Goal: Transaction & Acquisition: Book appointment/travel/reservation

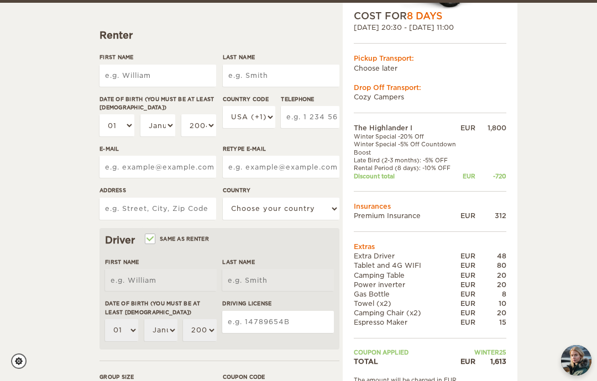
scroll to position [135, 0]
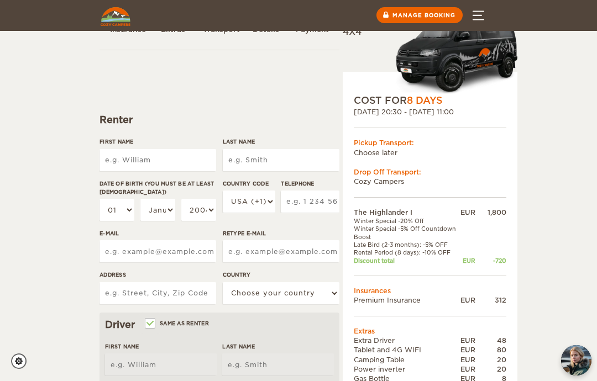
click at [171, 163] on input "First Name" at bounding box center [157, 160] width 117 height 22
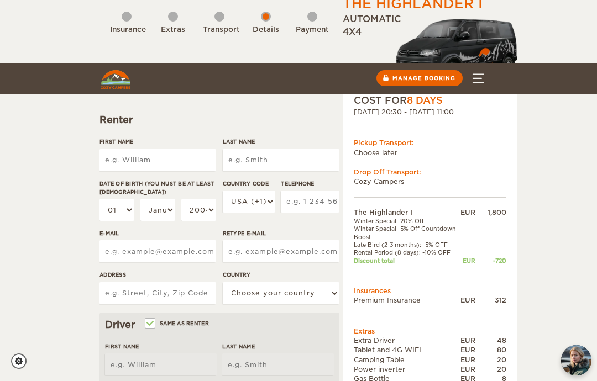
scroll to position [47, 0]
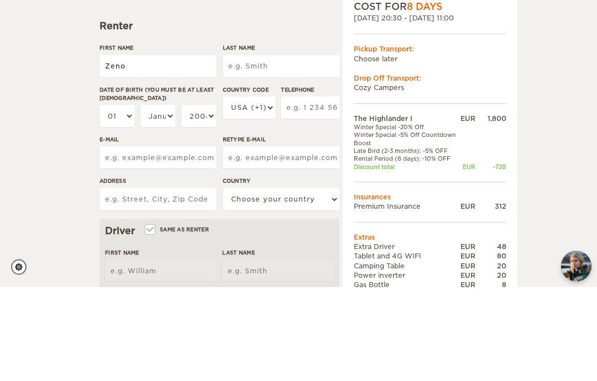
type input "Zeno"
click at [296, 150] on input "Last Name" at bounding box center [281, 161] width 117 height 22
type input "Zeno"
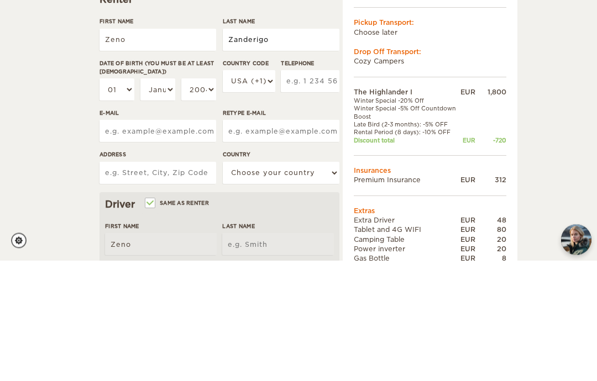
type input "Zanderigo"
click at [126, 199] on select "01 02 03 04 05 06 07 08 09 10 11 12 13 14 15 16 17 18 19 20 21 22 23 24 25 26 2…" at bounding box center [116, 210] width 35 height 22
type input "Zanderigo"
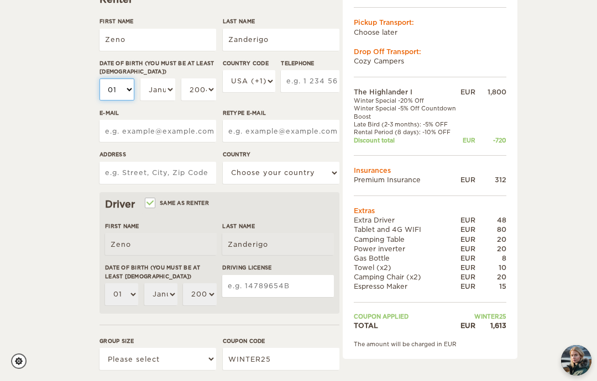
select select "11"
click at [160, 88] on select "January February March April May June July August September October November De…" at bounding box center [157, 89] width 35 height 22
select select "06"
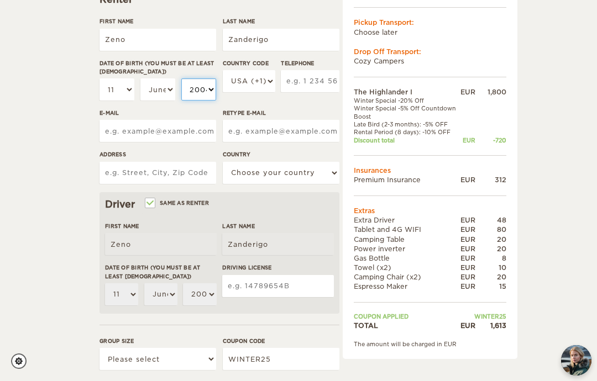
click at [192, 87] on select "2004 2003 2002 2001 2000 1999 1998 1997 1996 1995 1994 1993 1992 1991 1990 1989…" at bounding box center [198, 89] width 35 height 22
select select "1995"
click at [257, 87] on select "USA (+1) UK (+44) Germany (+49) Algeria (+213) Andorra (+376) Angola (+244) Ang…" at bounding box center [249, 81] width 52 height 22
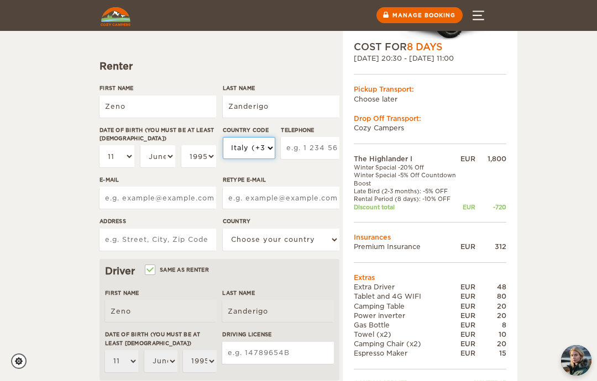
scroll to position [99, 0]
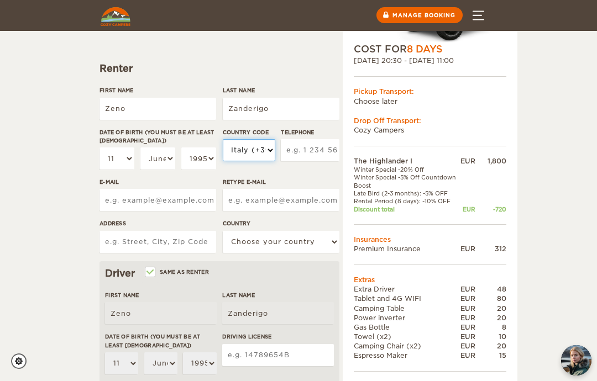
click at [251, 156] on select "USA (+1) UK (+44) Germany (+49) Algeria (+213) Andorra (+376) Angola (+244) Ang…" at bounding box center [249, 150] width 52 height 22
select select "41"
click at [307, 144] on input "Telephone" at bounding box center [310, 150] width 59 height 22
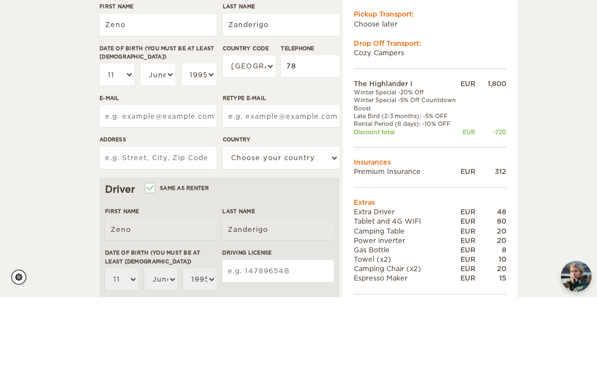
type input "7"
type input "0"
click at [251, 139] on select "USA (+1) UK (+44) Germany (+49) Algeria (+213) Andorra (+376) Angola (+244) Ang…" at bounding box center [249, 150] width 52 height 22
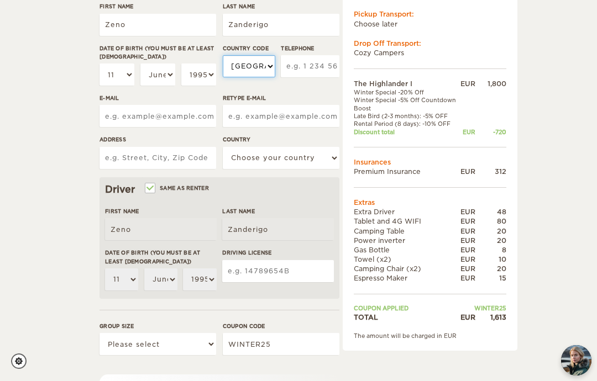
select select "39"
click at [319, 55] on input "Telephone" at bounding box center [310, 66] width 59 height 22
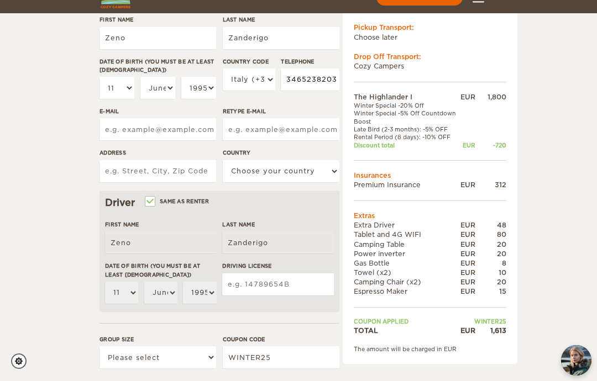
type input "3465238203"
click at [113, 118] on input "E-mail" at bounding box center [157, 129] width 117 height 22
type input "zenozanderigo@gmail.com"
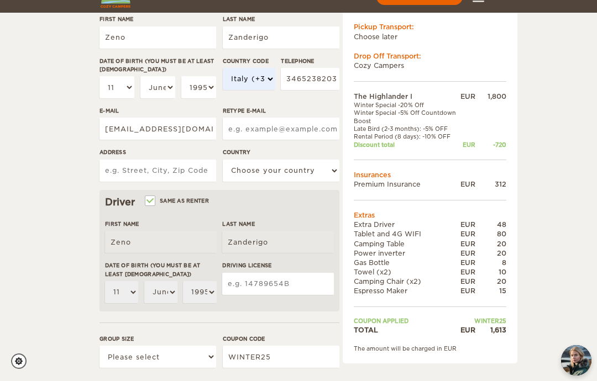
type input "zenozanderigo@gmail.com"
type input "Via Giuseppe Motta 39A"
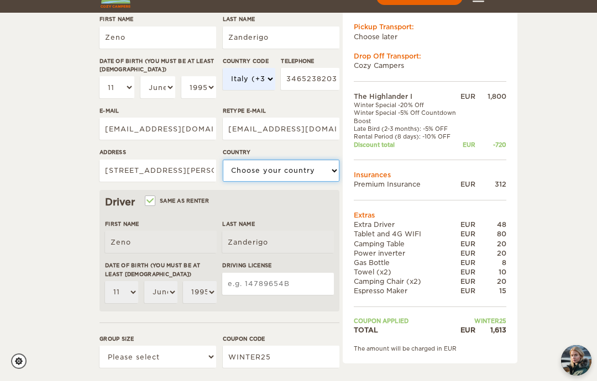
select select "202"
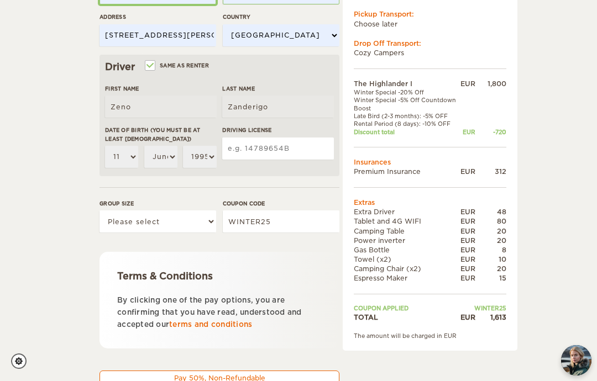
scroll to position [306, 0]
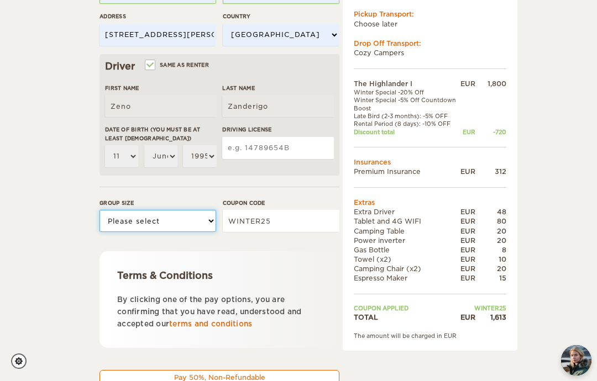
click at [119, 220] on select "Please select 1 2" at bounding box center [157, 221] width 117 height 22
select select "2"
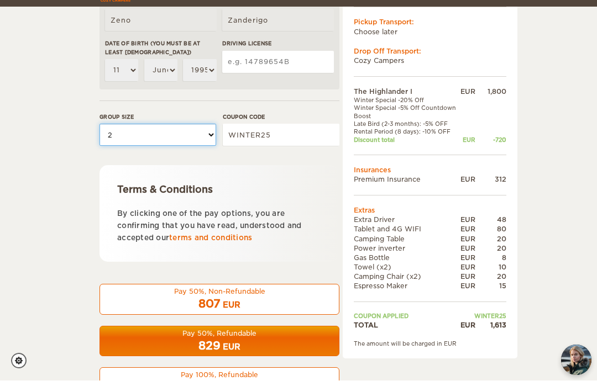
scroll to position [391, 0]
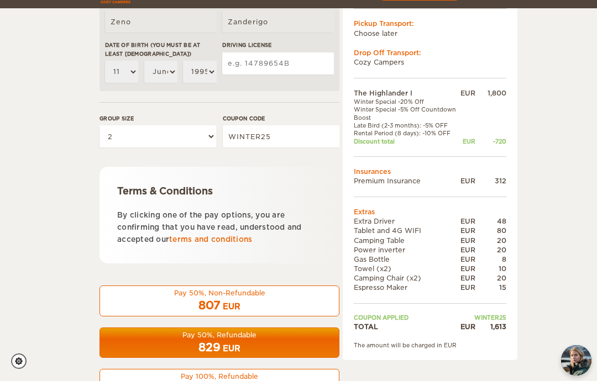
click at [241, 377] on div "Pay 100%, Refundable" at bounding box center [219, 376] width 225 height 9
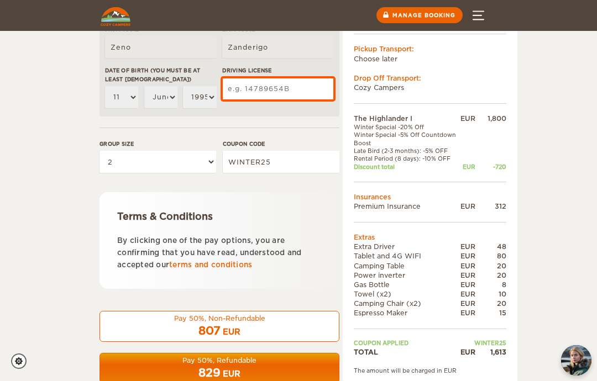
scroll to position [365, 0]
type input "067979678001"
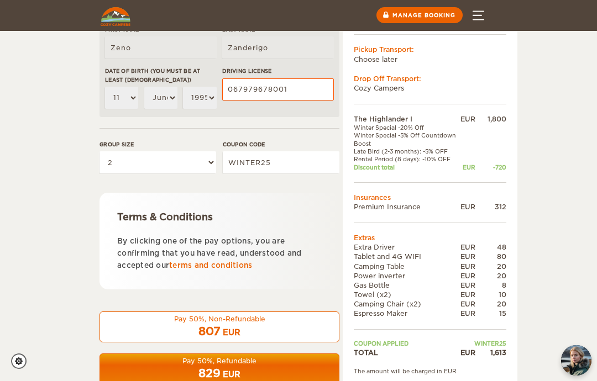
click at [563, 97] on div "The Highlander I Expand Collapse Total 1,613 EUR Automatic 4x4 COST FOR 8 Days …" at bounding box center [298, 44] width 597 height 818
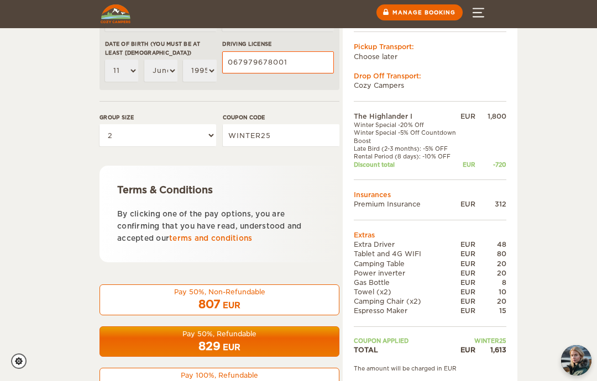
scroll to position [391, 0]
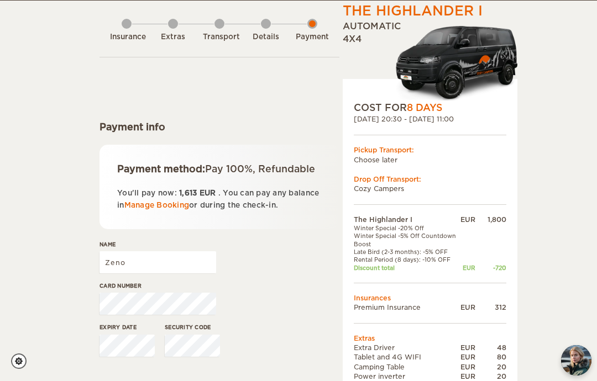
click at [140, 229] on div "Payment method: Pay 100%, Refundable You'll pay now: 1,613 EUR . You can pay an…" at bounding box center [219, 187] width 240 height 84
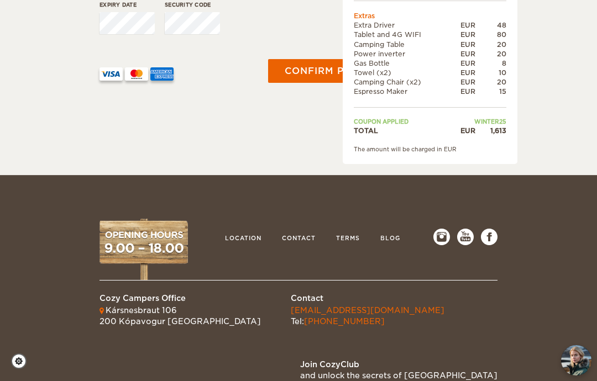
scroll to position [367, 0]
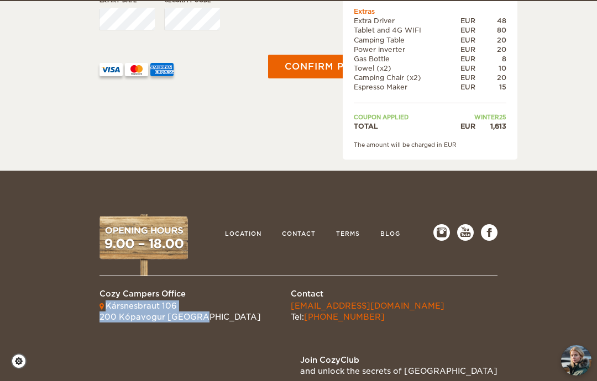
copy div "Kársnesbraut 106 200 Kópavogur [GEOGRAPHIC_DATA]"
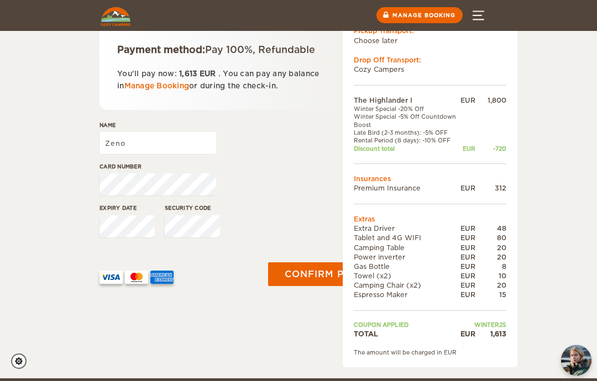
scroll to position [0, 0]
